Goal: Task Accomplishment & Management: Complete application form

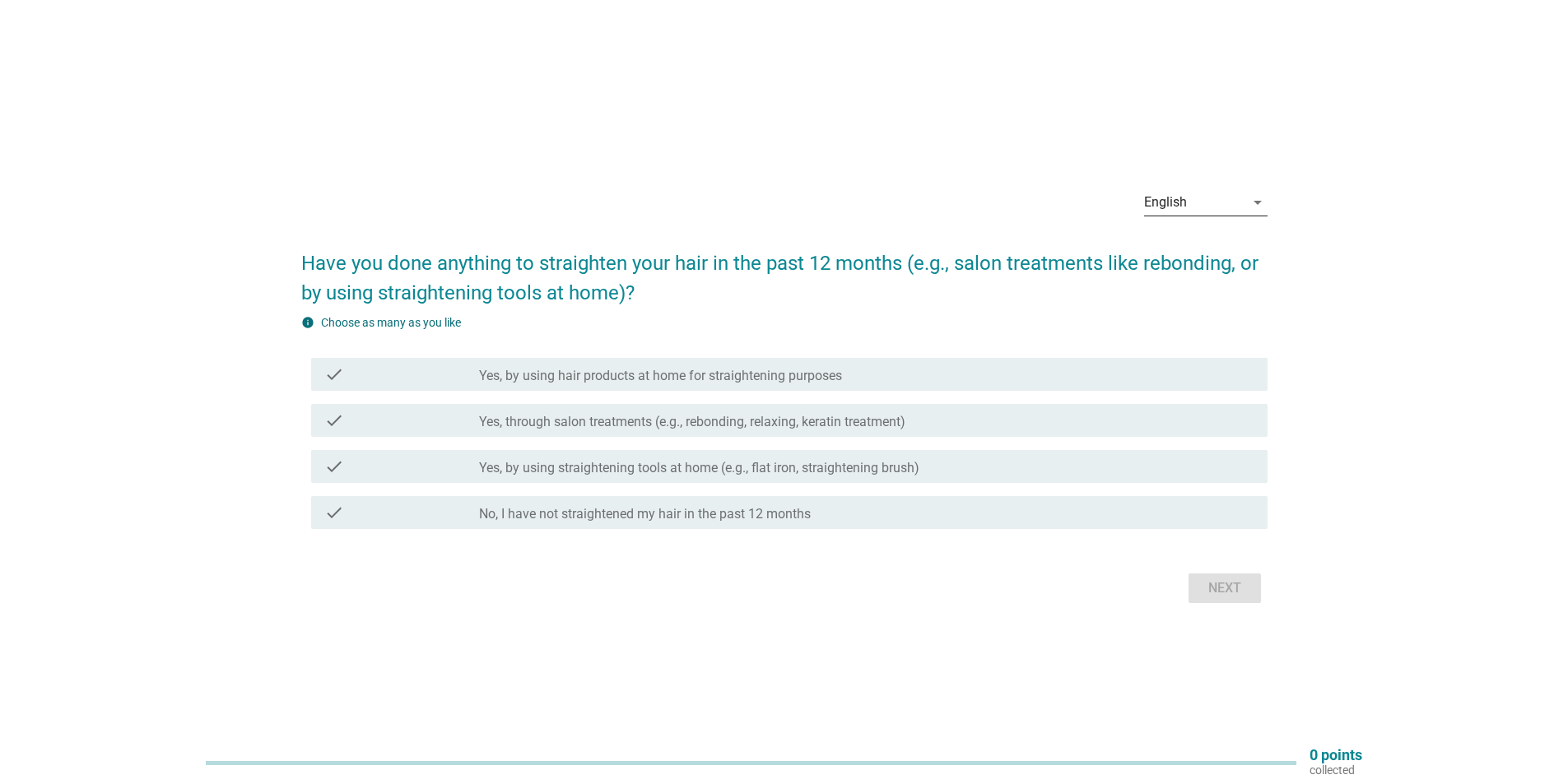
click at [1211, 214] on div "English" at bounding box center [1194, 202] width 100 height 27
click at [1205, 254] on div "Bahasa Melayu" at bounding box center [1204, 255] width 97 height 20
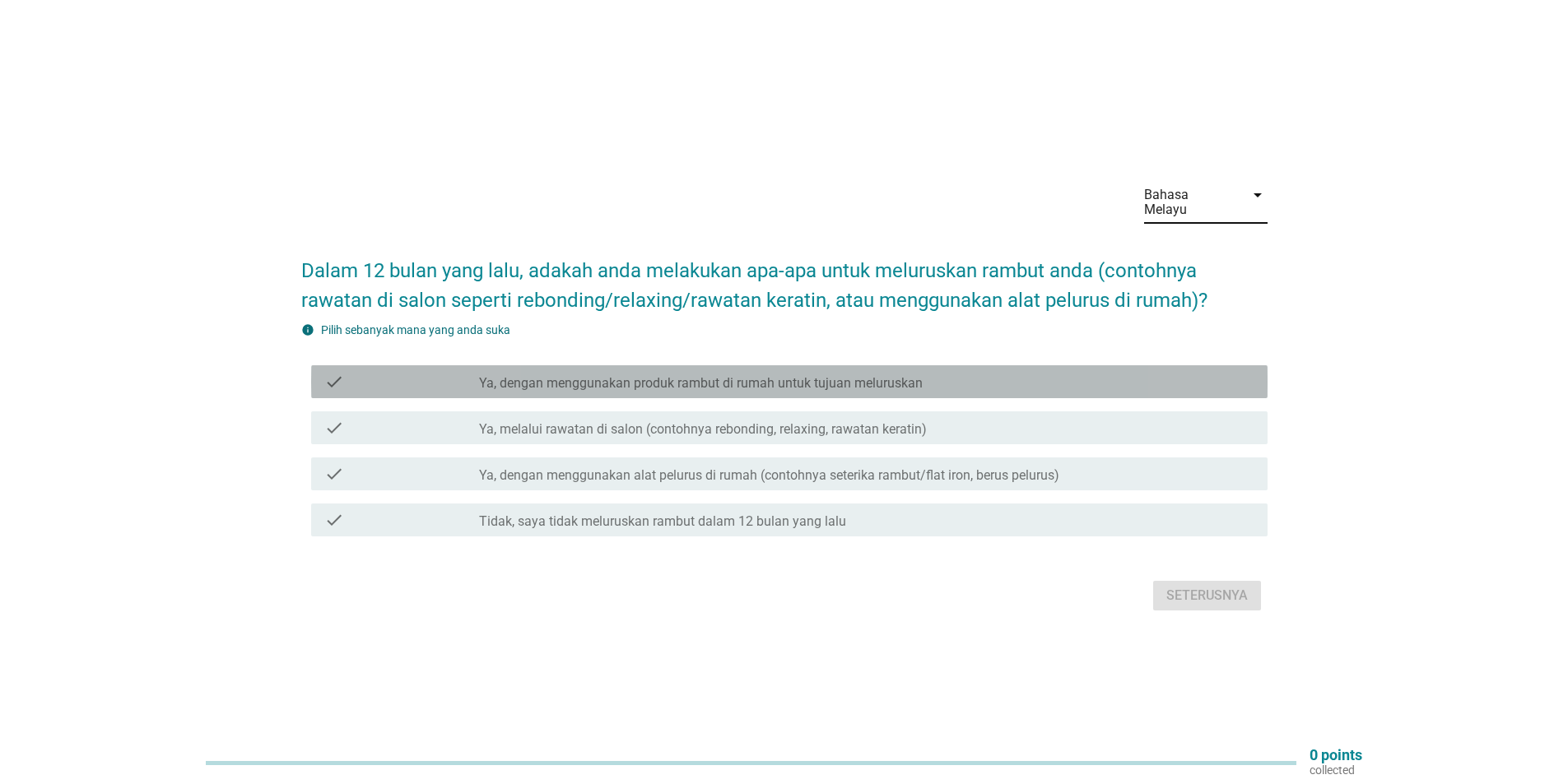
click at [848, 382] on label "Ya, dengan menggunakan produk rambut di rumah untuk tujuan meluruskan" at bounding box center [701, 383] width 444 height 17
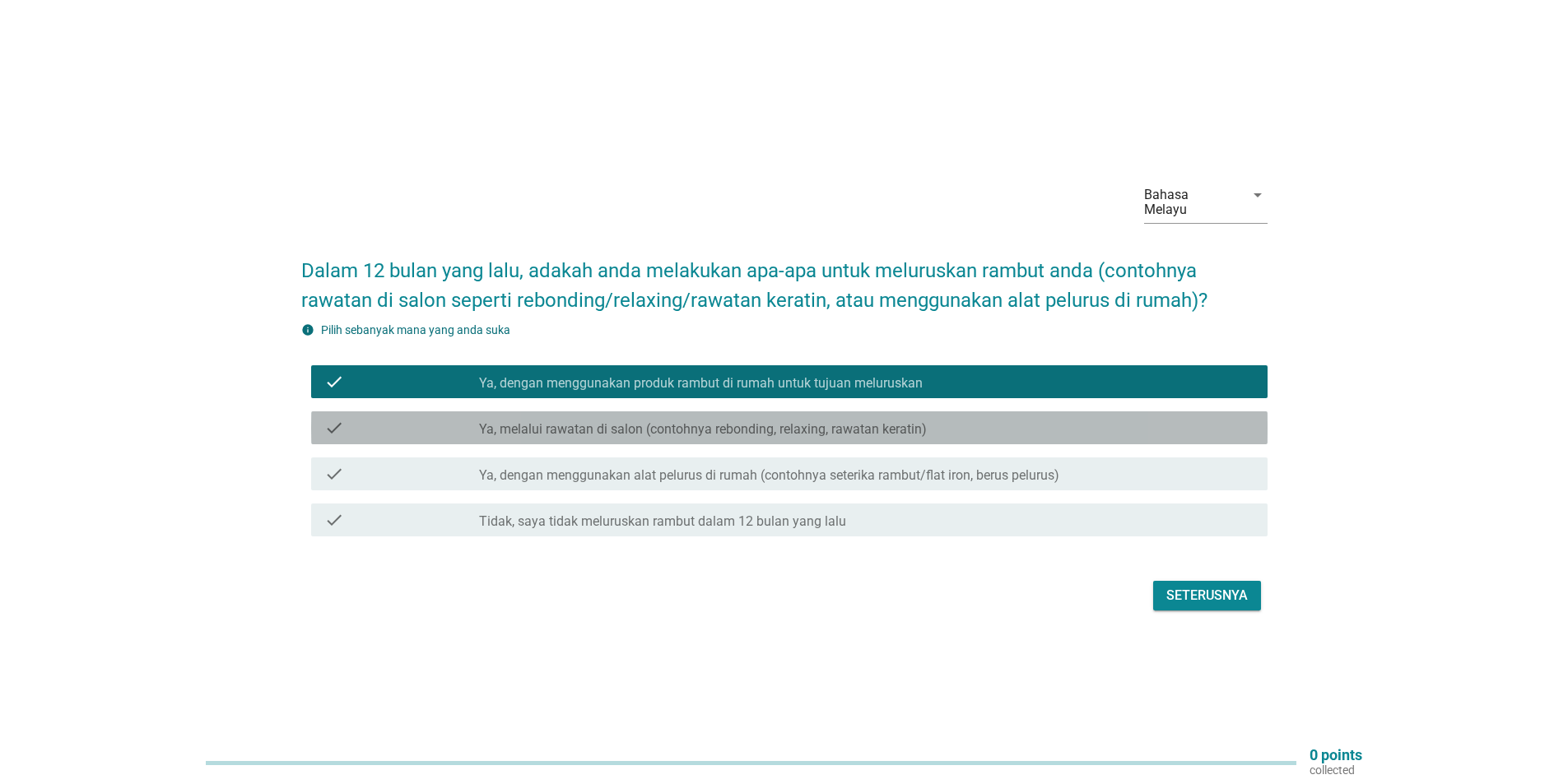
click at [807, 421] on label "Ya, melalui rawatan di salon (contohnya rebonding, relaxing, rawatan keratin)" at bounding box center [703, 429] width 448 height 17
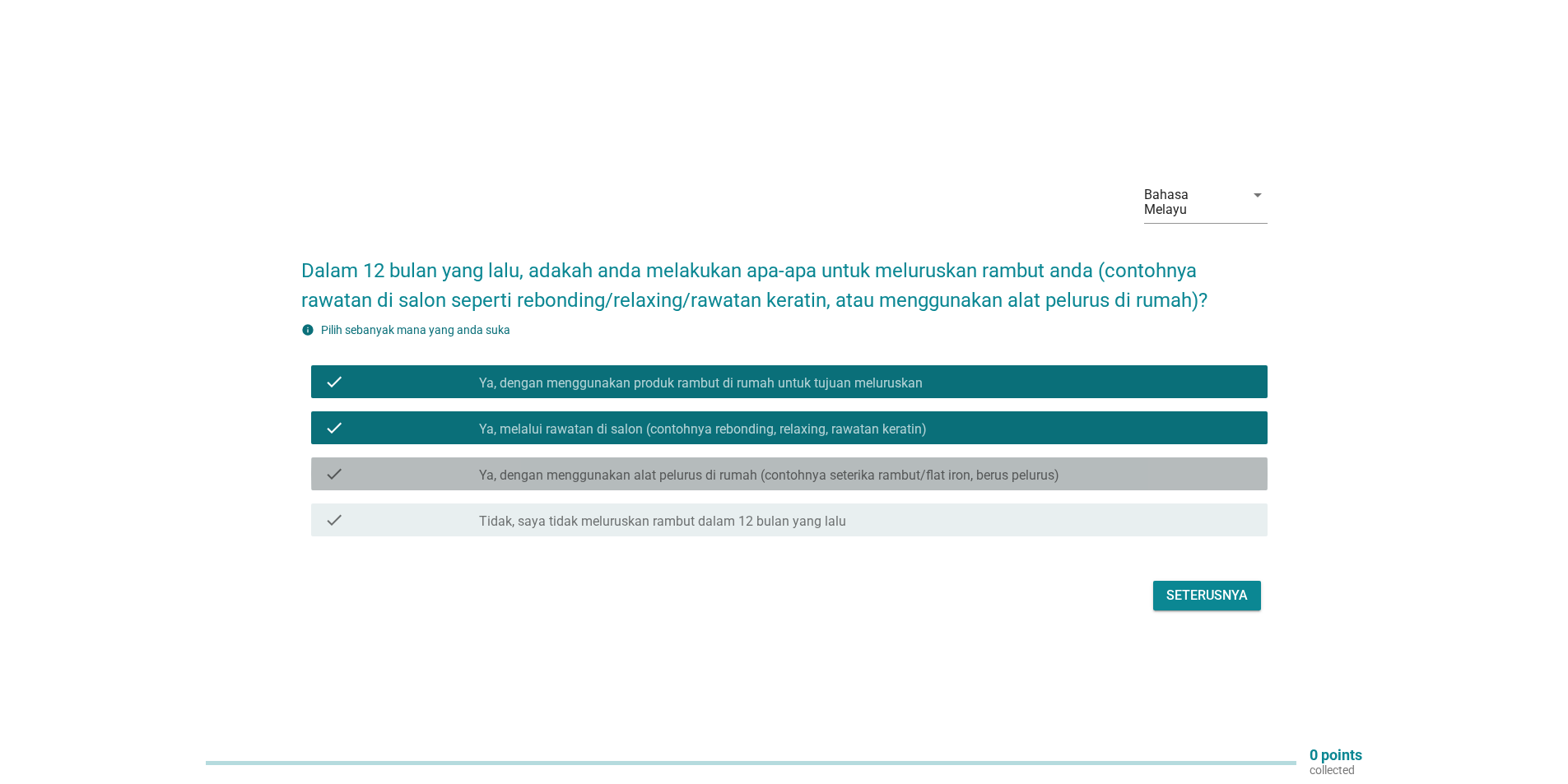
click at [798, 467] on label "Ya, dengan menggunakan alat pelurus di rumah (contohnya seterika rambut/flat ir…" at bounding box center [770, 475] width 580 height 17
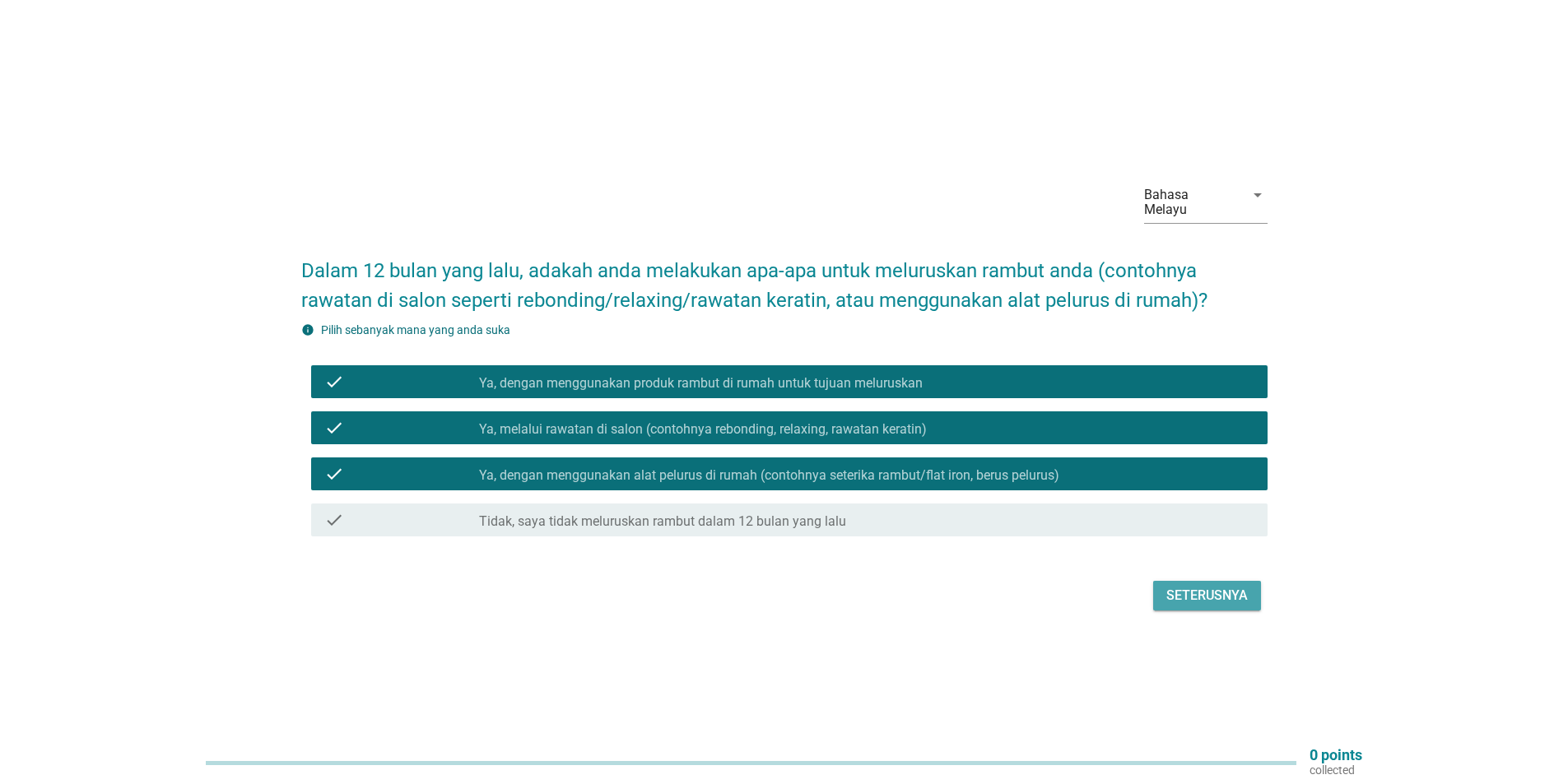
click at [1213, 593] on div "Seterusnya" at bounding box center [1206, 596] width 81 height 20
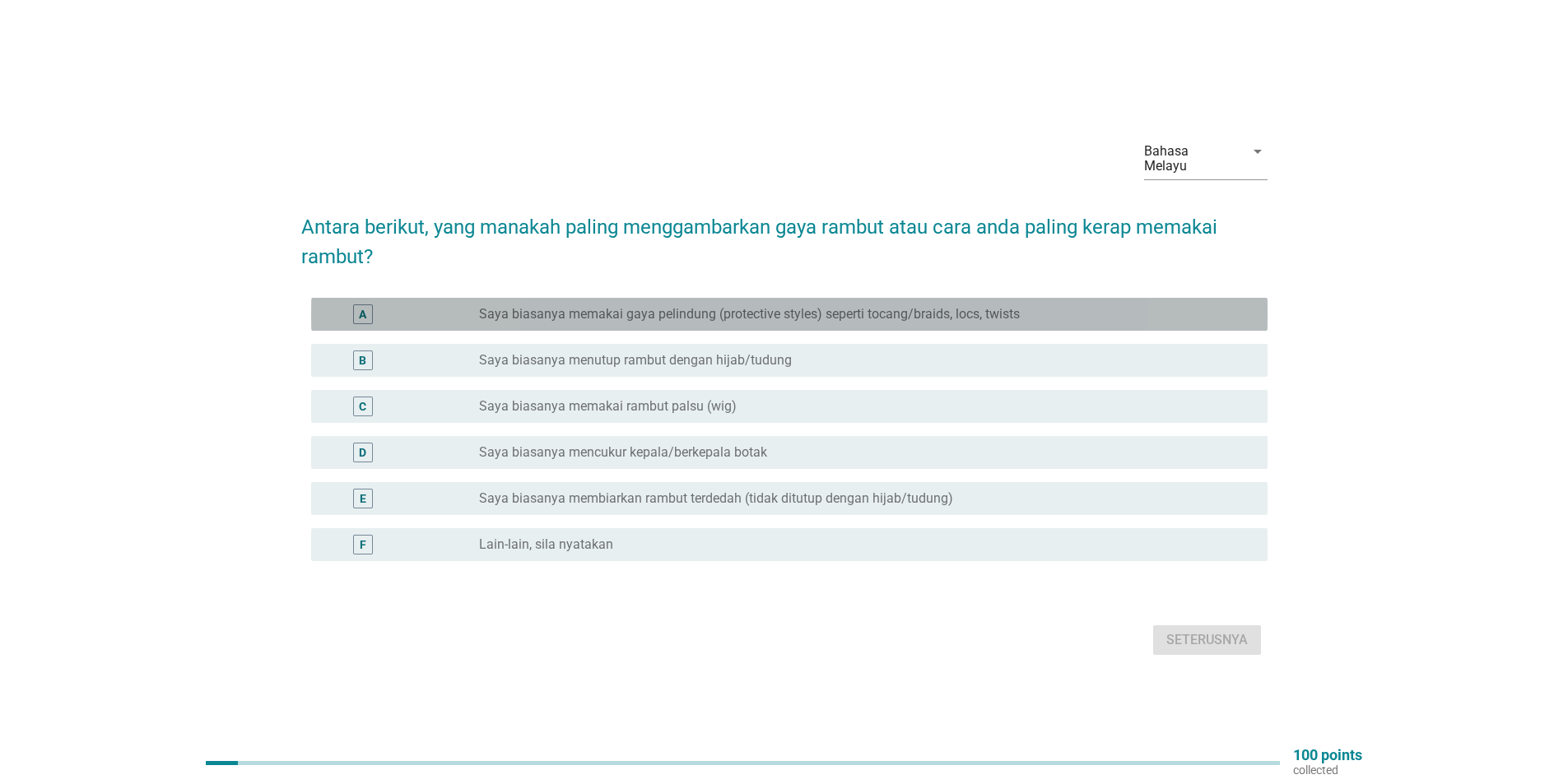
click at [924, 315] on div "radio_button_unchecked Saya biasanya memakai gaya pelindung (protective styles)…" at bounding box center [867, 314] width 776 height 20
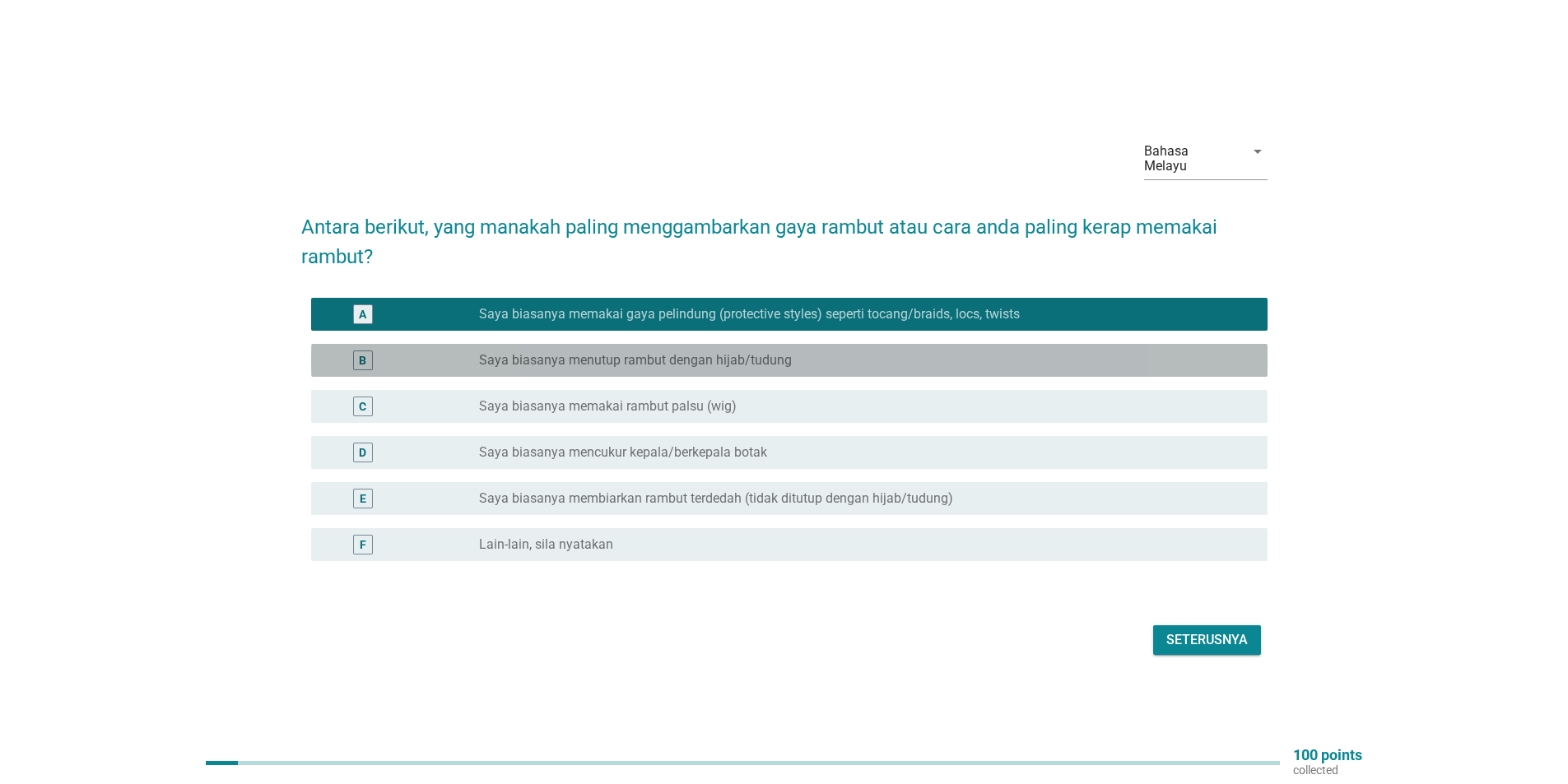
click at [866, 352] on div "radio_button_unchecked Saya biasanya menutup rambut dengan hijab/tudung" at bounding box center [860, 360] width 762 height 17
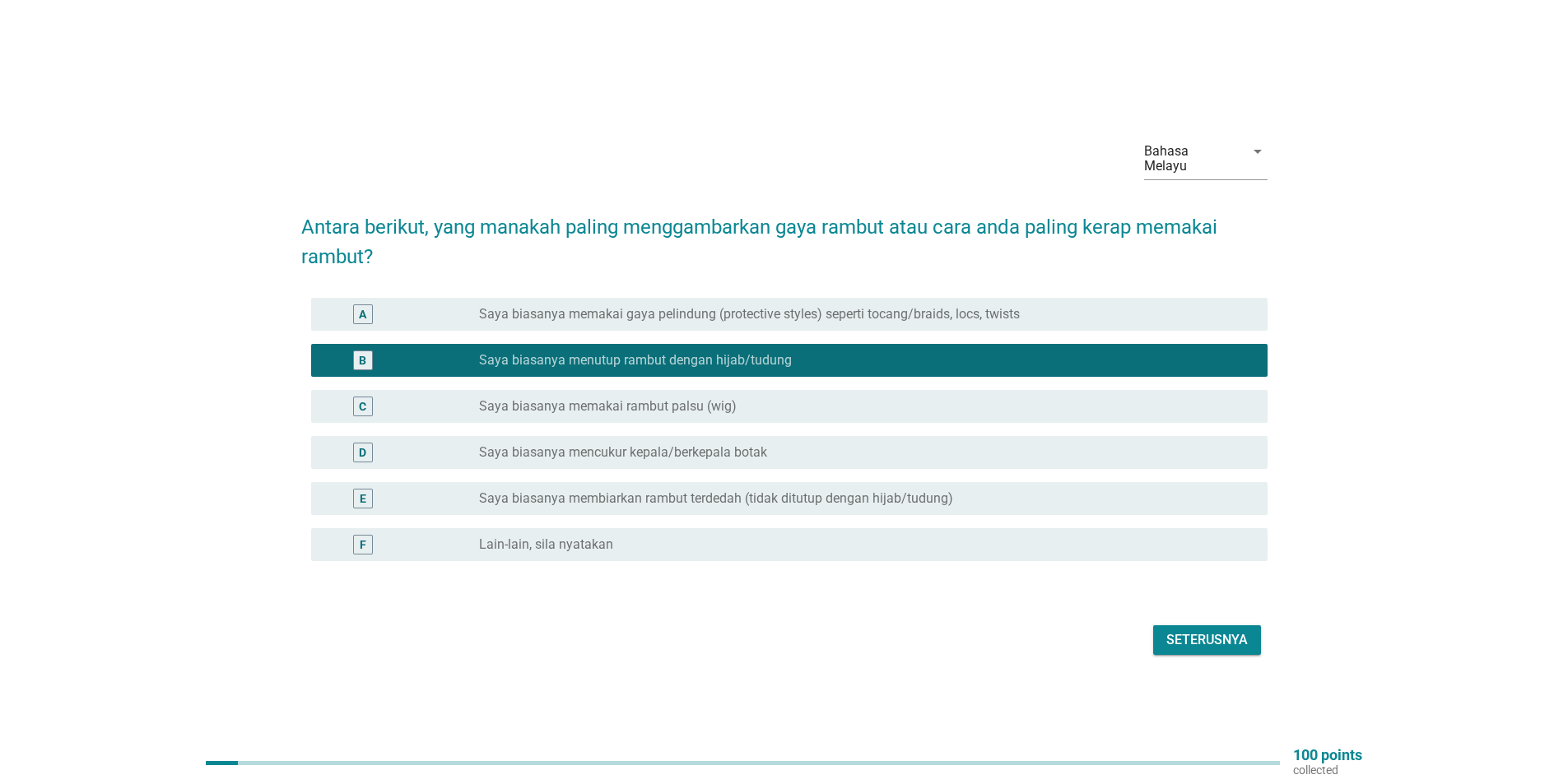
click at [854, 315] on div "radio_button_unchecked Saya biasanya memakai gaya pelindung (protective styles)…" at bounding box center [867, 314] width 776 height 20
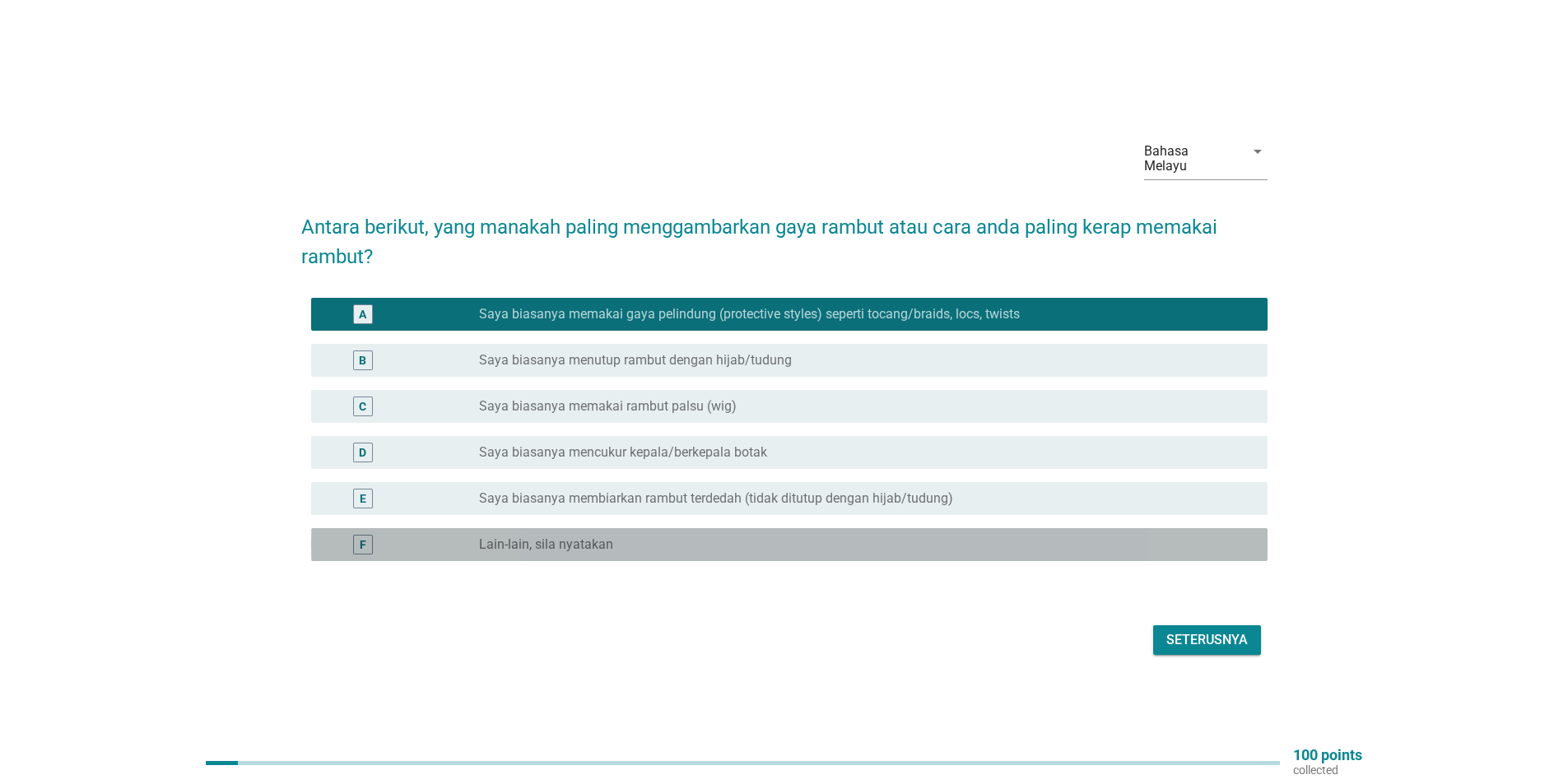
click at [698, 537] on div "radio_button_unchecked Lain-lain, sila nyatakan" at bounding box center [860, 544] width 762 height 17
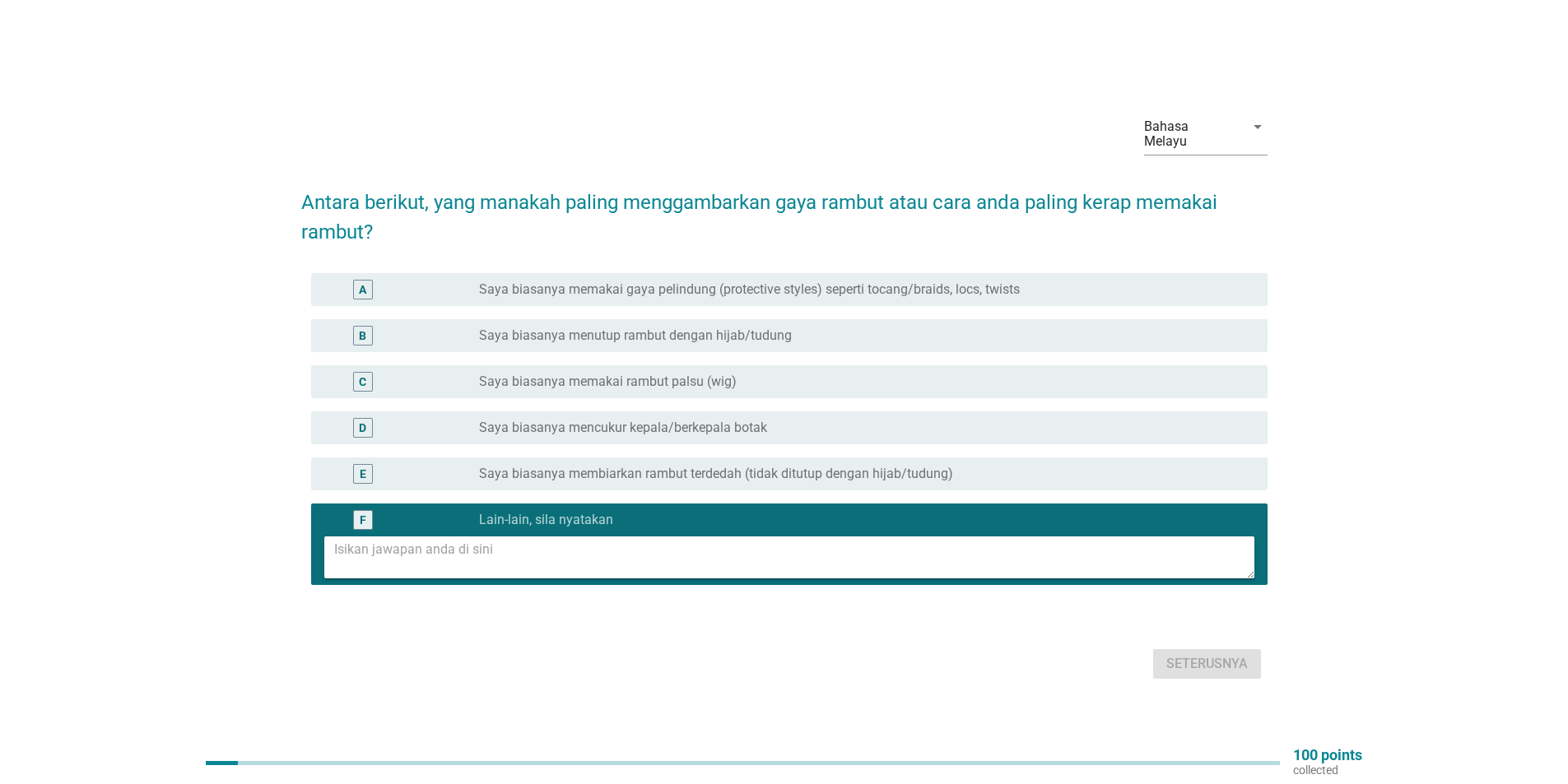
click at [705, 472] on label "Saya biasanya membiarkan rambut terdedah (tidak ditutup dengan hijab/tudung)" at bounding box center [716, 473] width 474 height 17
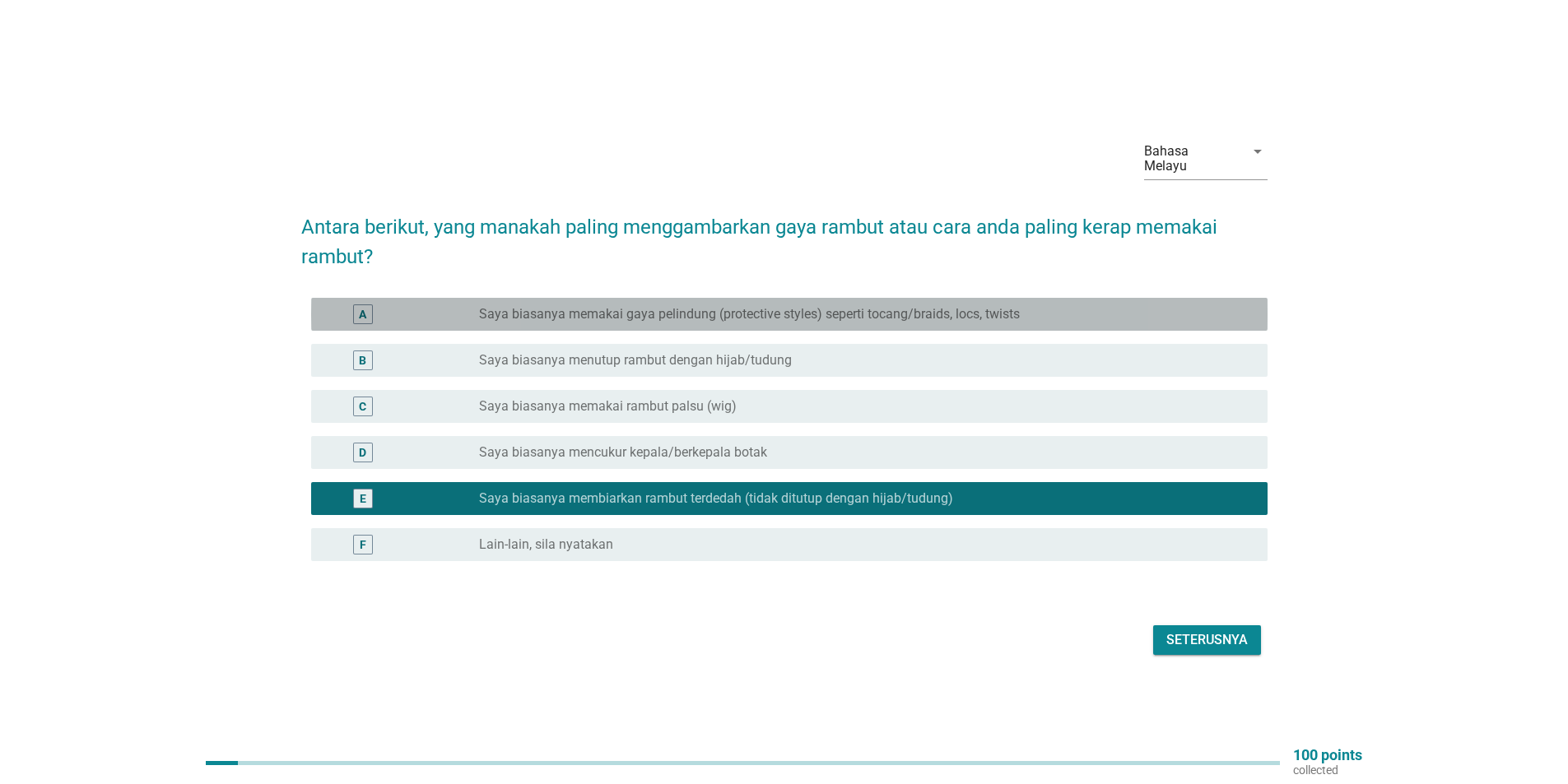
click at [956, 319] on div "A radio_button_unchecked Saya biasanya memakai gaya pelindung (protective style…" at bounding box center [788, 314] width 956 height 33
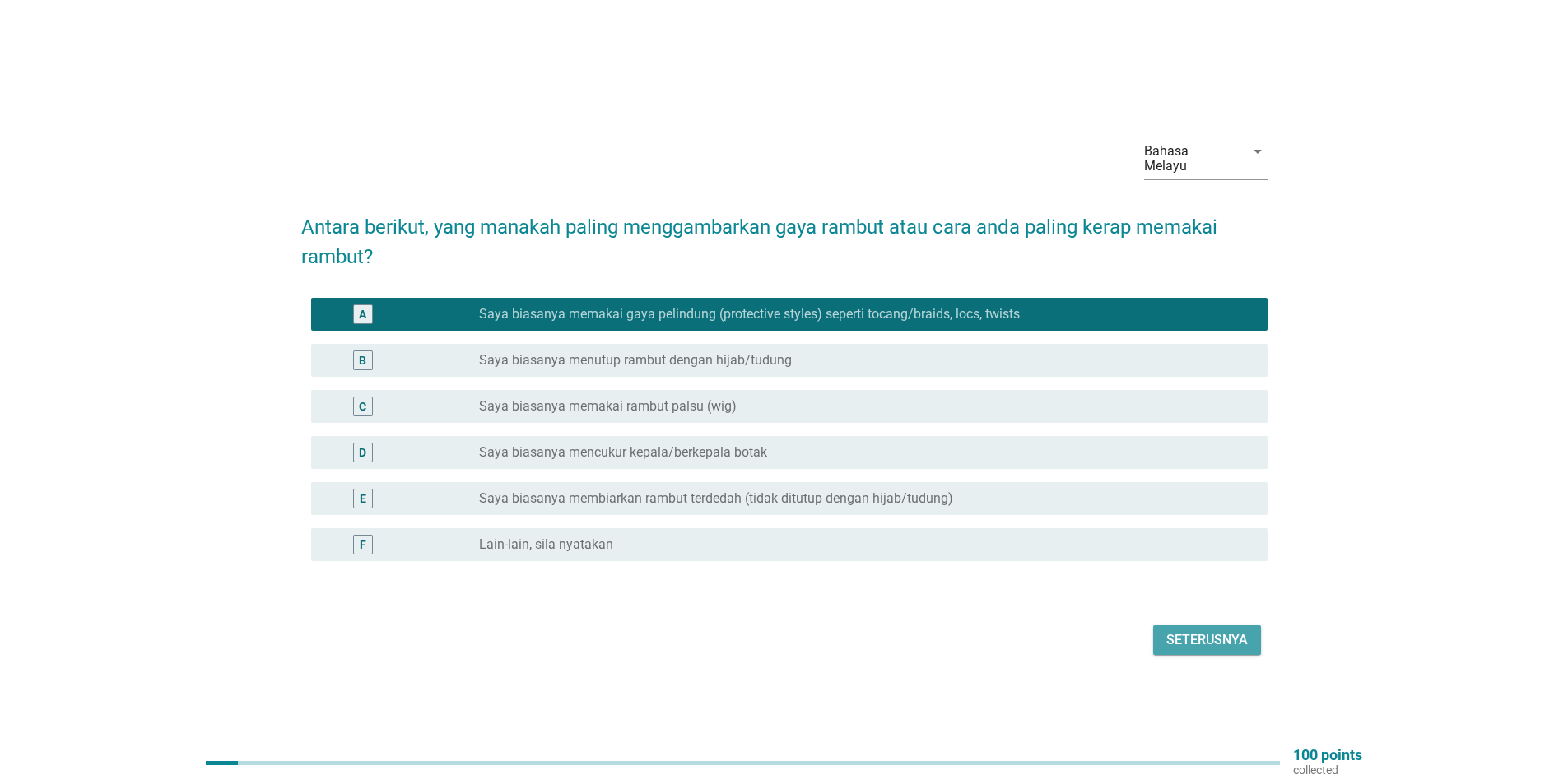
click at [1190, 633] on div "Seterusnya" at bounding box center [1206, 639] width 81 height 20
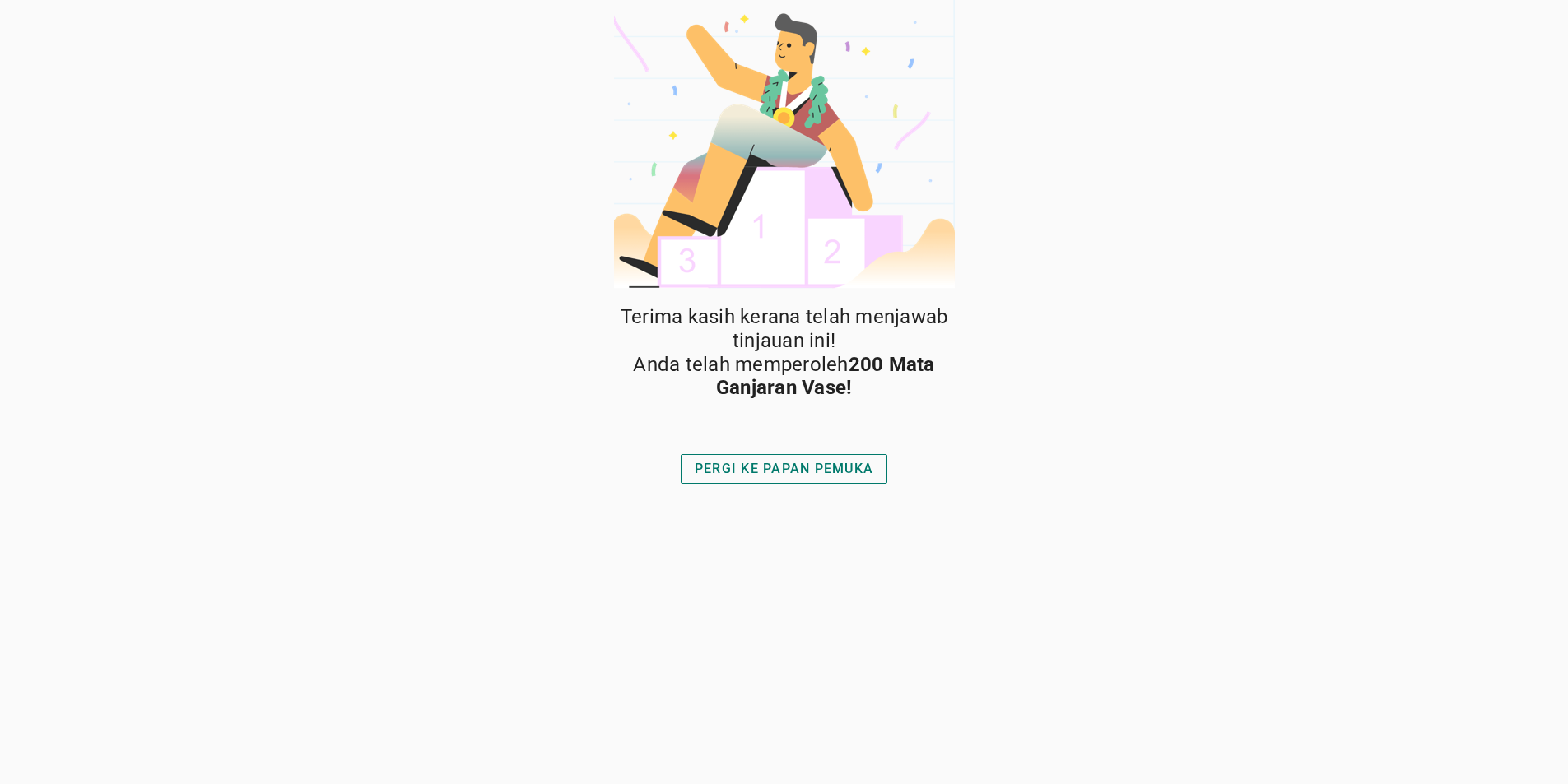
click at [829, 472] on div "PERGI KE PAPAN PEMUKA" at bounding box center [784, 469] width 178 height 20
